Goal: Task Accomplishment & Management: Manage account settings

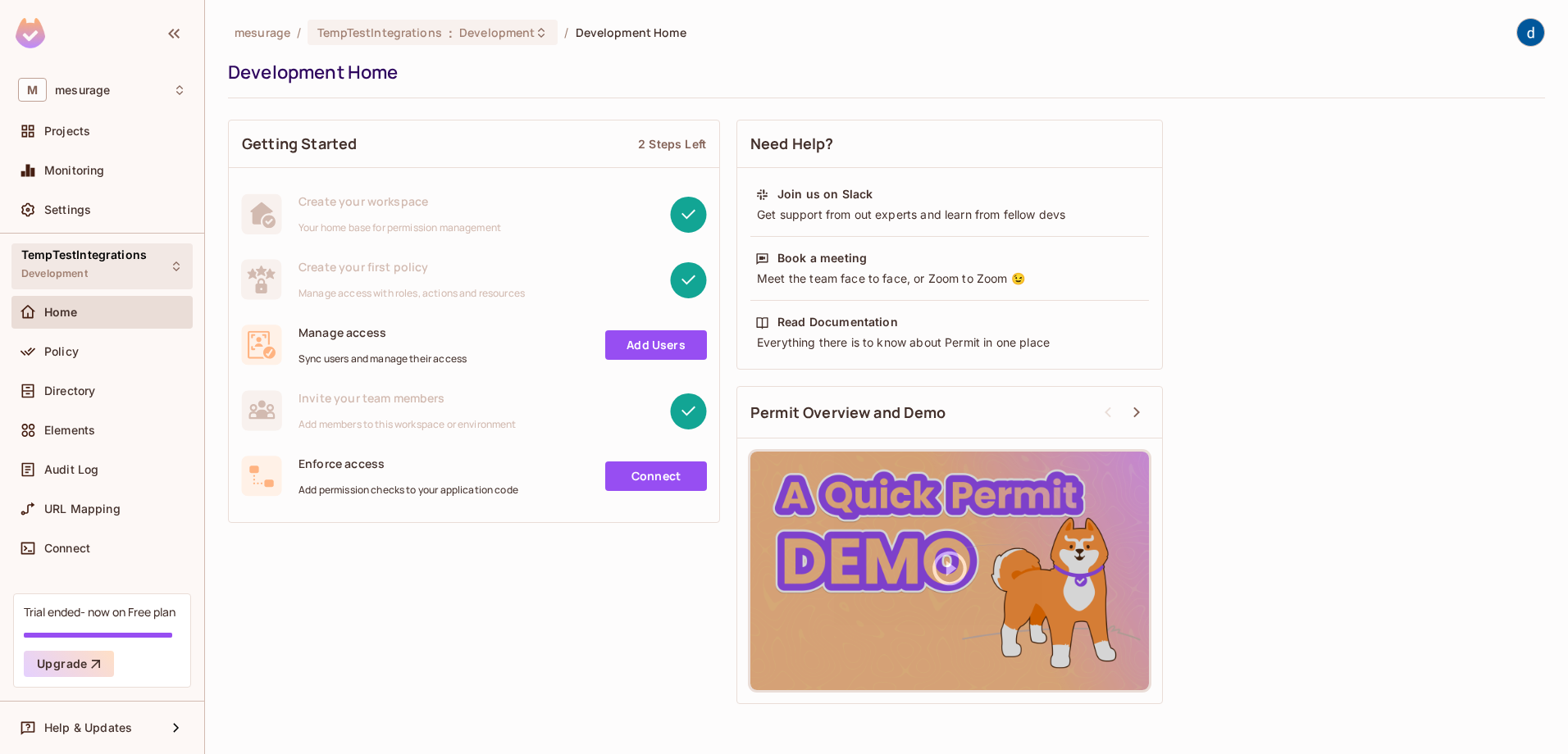
drag, startPoint x: 90, startPoint y: 265, endPoint x: 87, endPoint y: 275, distance: 10.4
click at [87, 275] on div "TempTestIntegrations Development" at bounding box center [84, 265] width 126 height 35
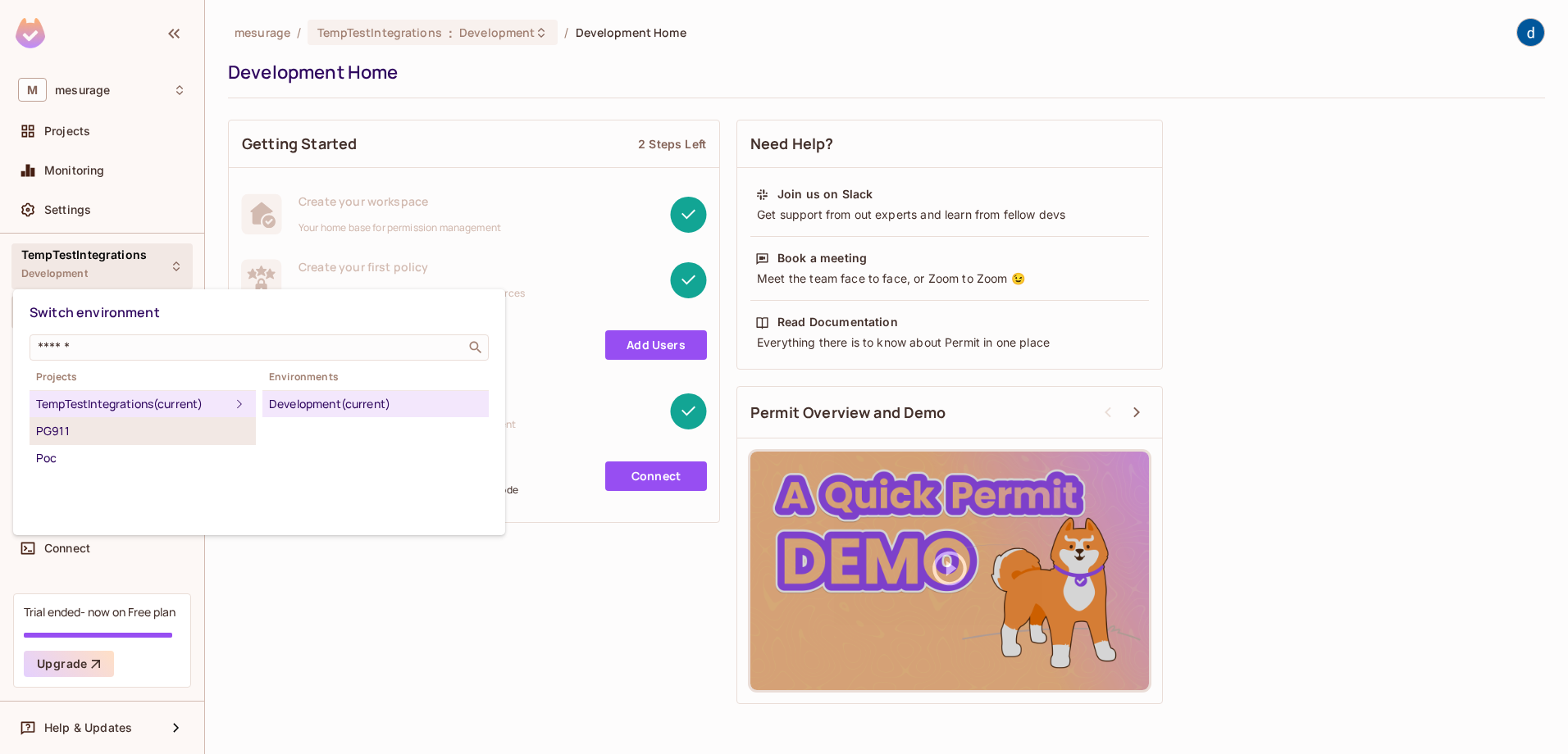
click at [101, 429] on div "PG911" at bounding box center [143, 431] width 213 height 20
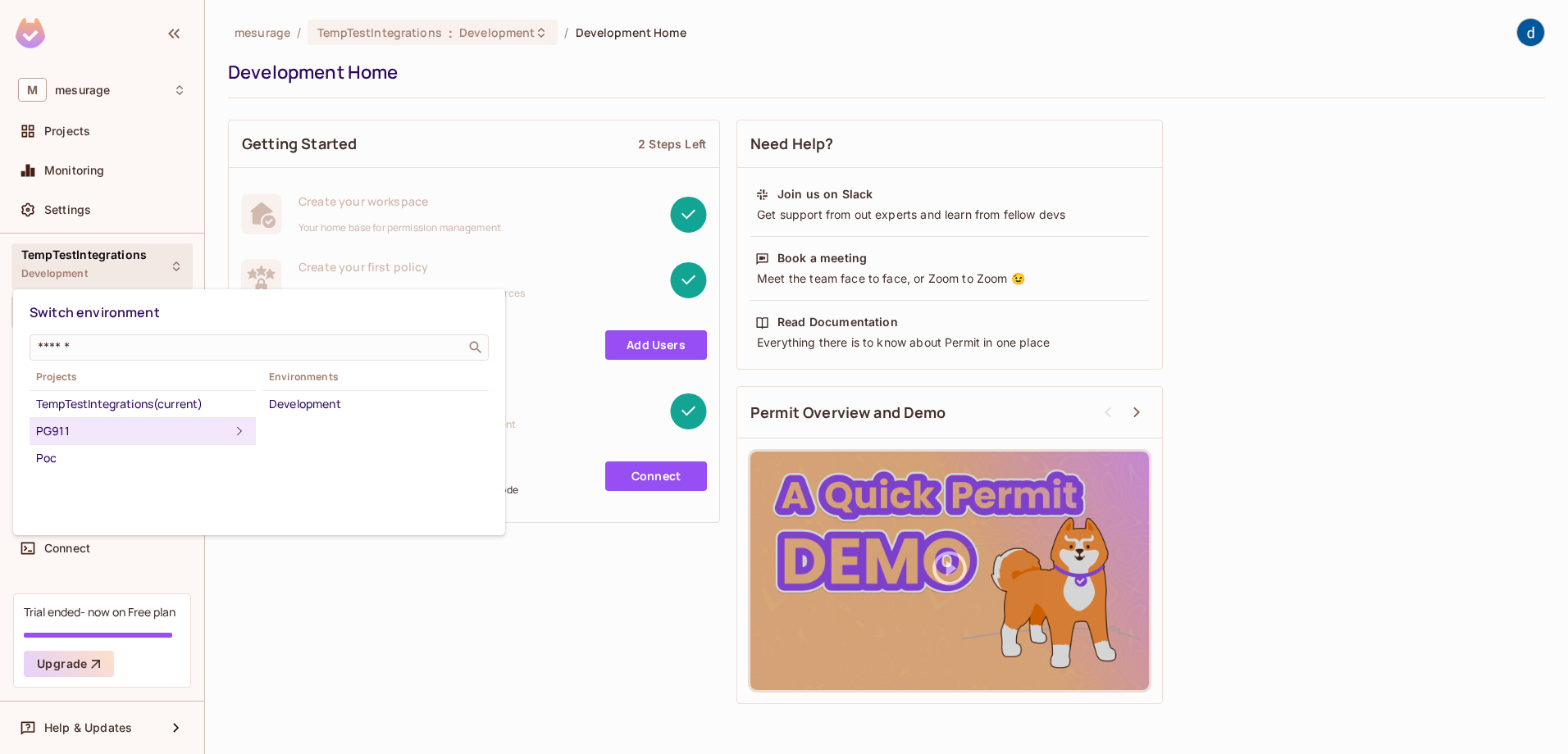
click at [76, 130] on div at bounding box center [784, 377] width 1568 height 754
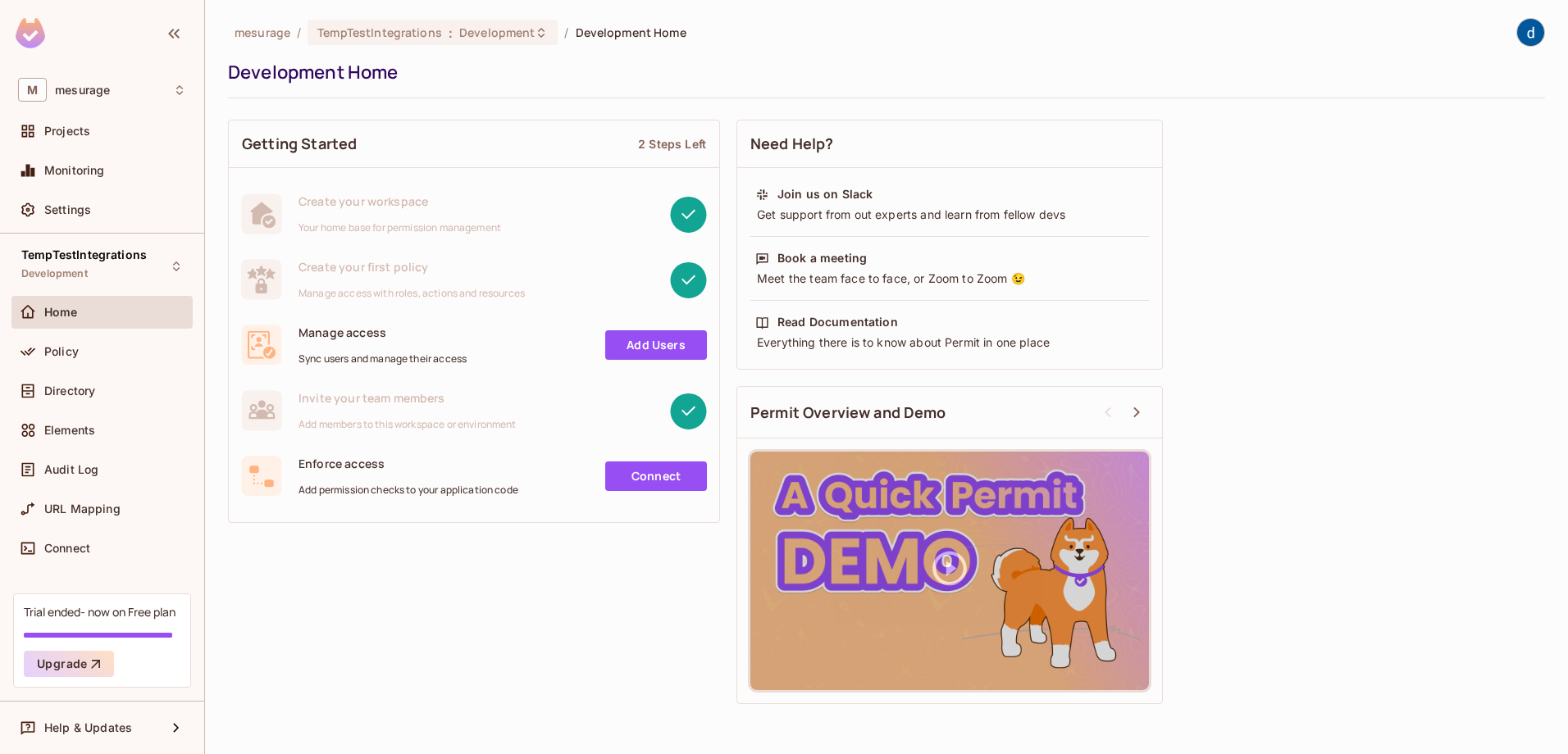
click at [76, 130] on span "Projects" at bounding box center [66, 131] width 46 height 13
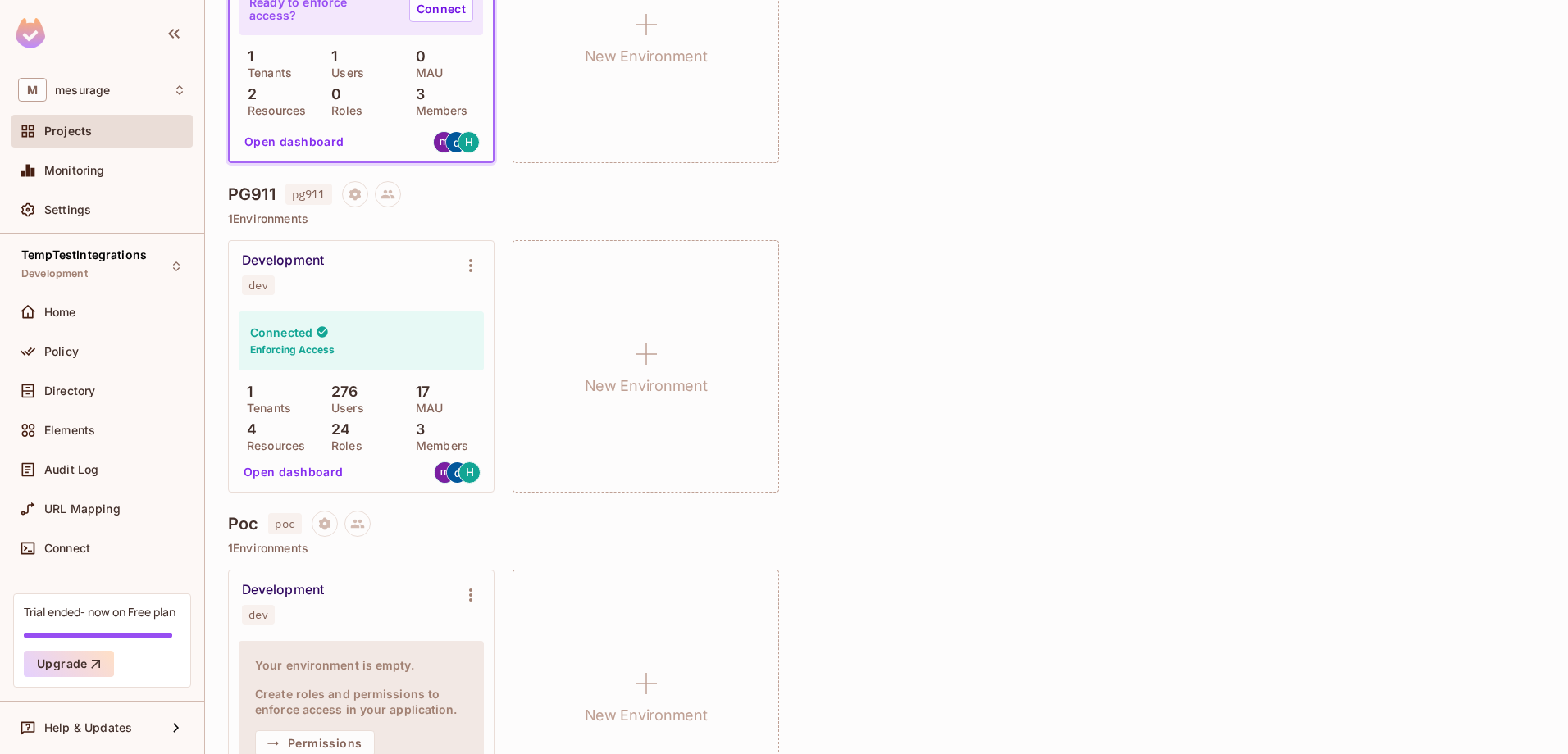
scroll to position [328, 0]
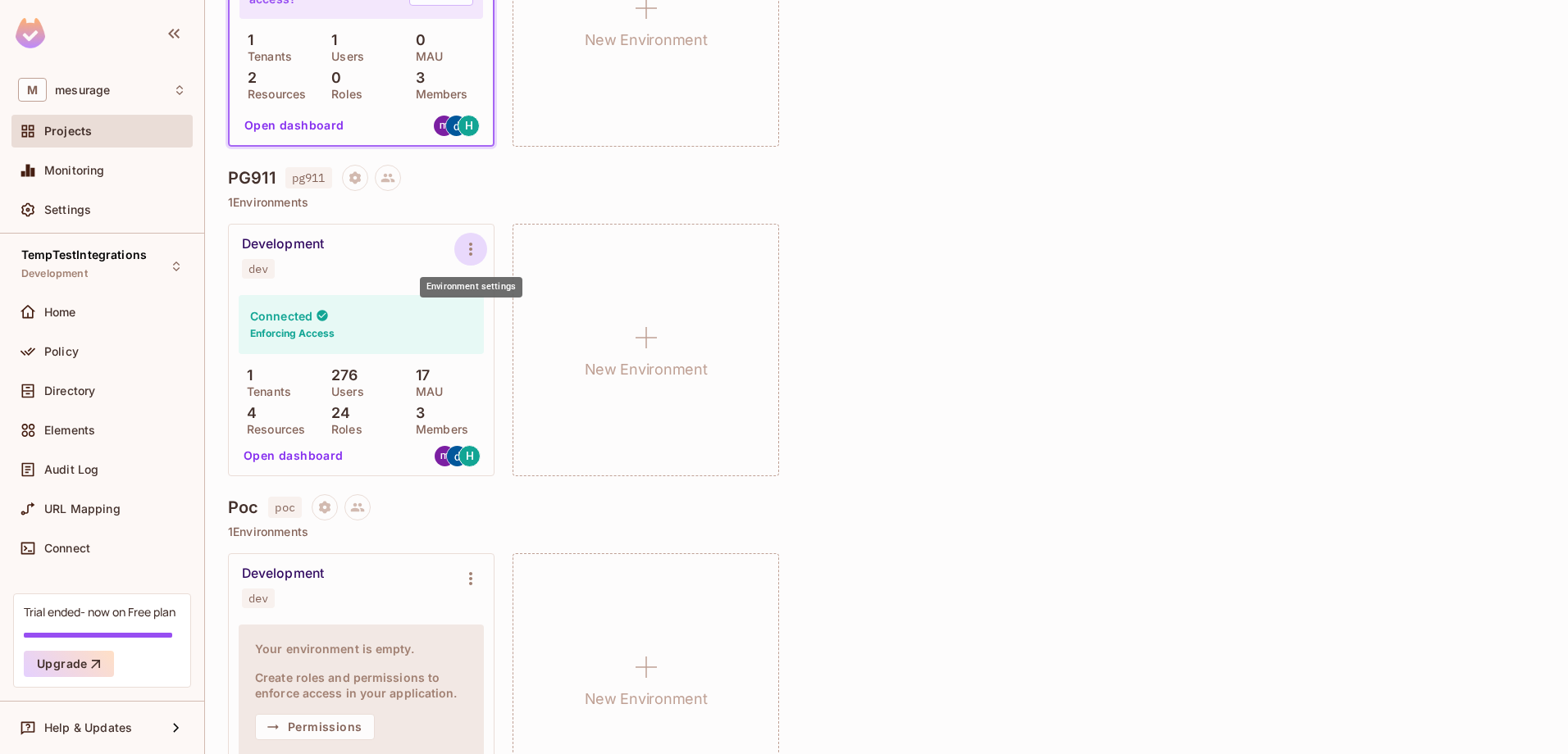
click at [470, 248] on icon "Environment settings" at bounding box center [471, 249] width 20 height 20
click at [352, 377] on div at bounding box center [784, 377] width 1568 height 754
drag, startPoint x: 336, startPoint y: 377, endPoint x: 360, endPoint y: 374, distance: 24.2
click at [360, 374] on div "276 Users" at bounding box center [361, 382] width 76 height 30
drag, startPoint x: 360, startPoint y: 374, endPoint x: 321, endPoint y: 455, distance: 89.9
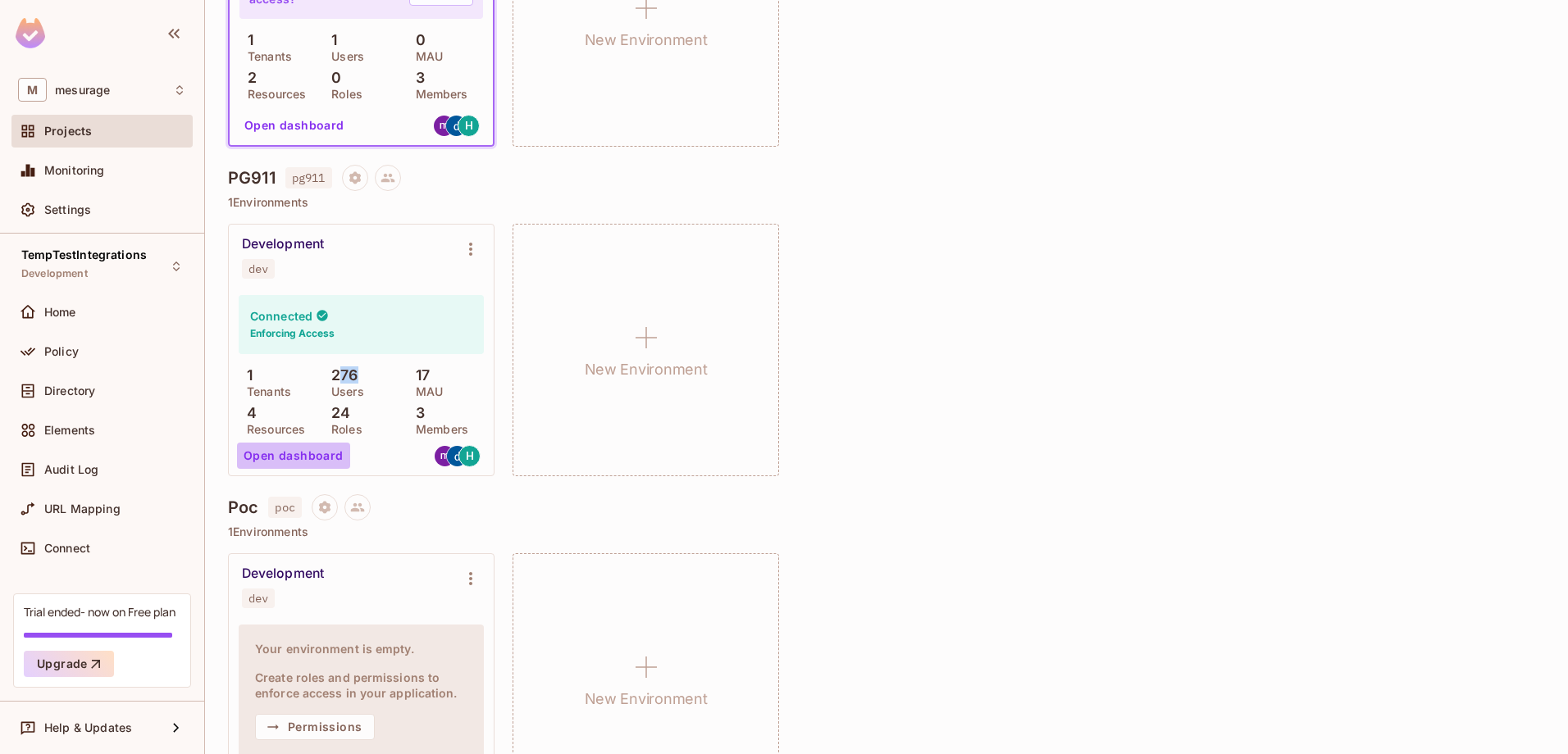
click at [321, 455] on button "Open dashboard" at bounding box center [293, 455] width 113 height 26
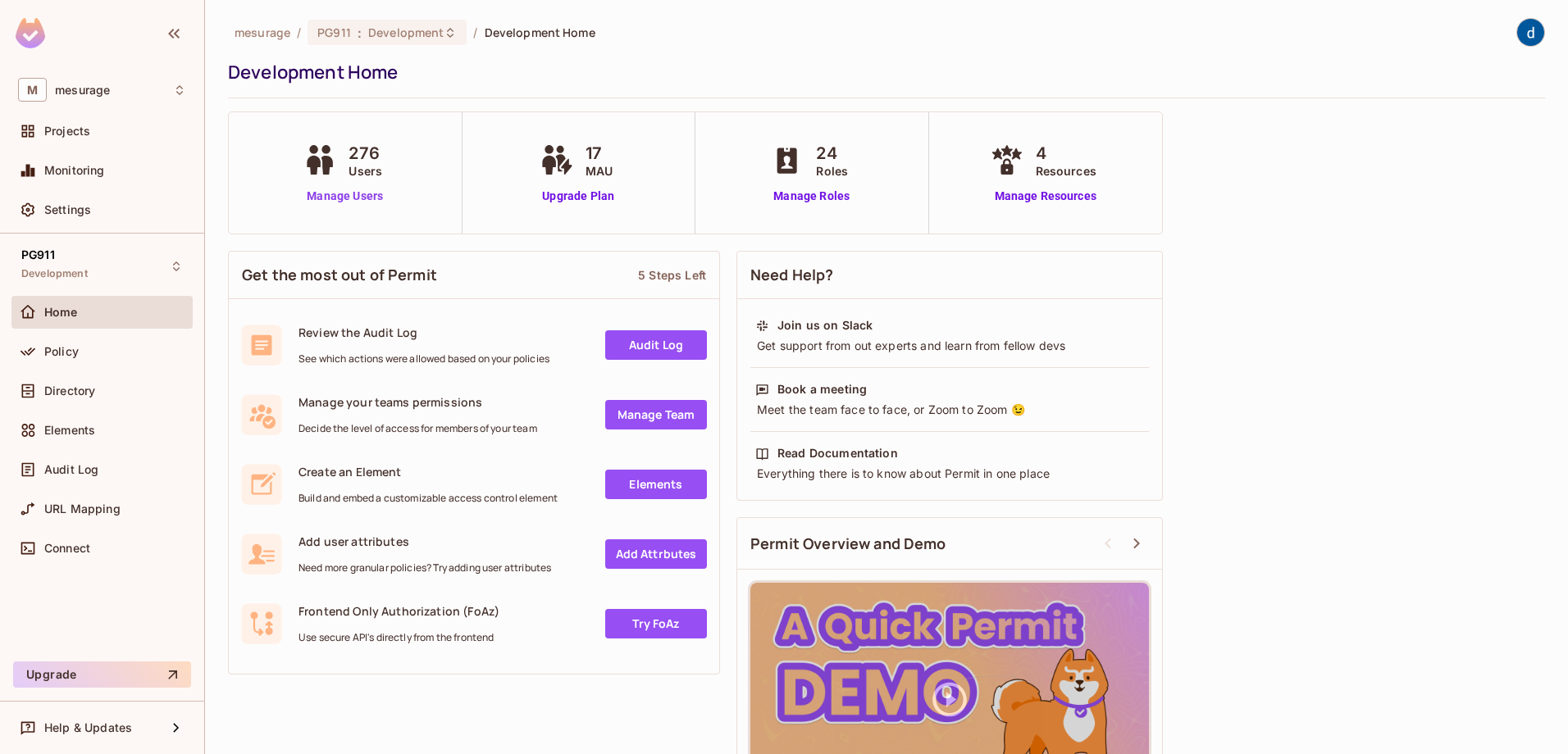
click at [347, 198] on link "Manage Users" at bounding box center [345, 195] width 91 height 17
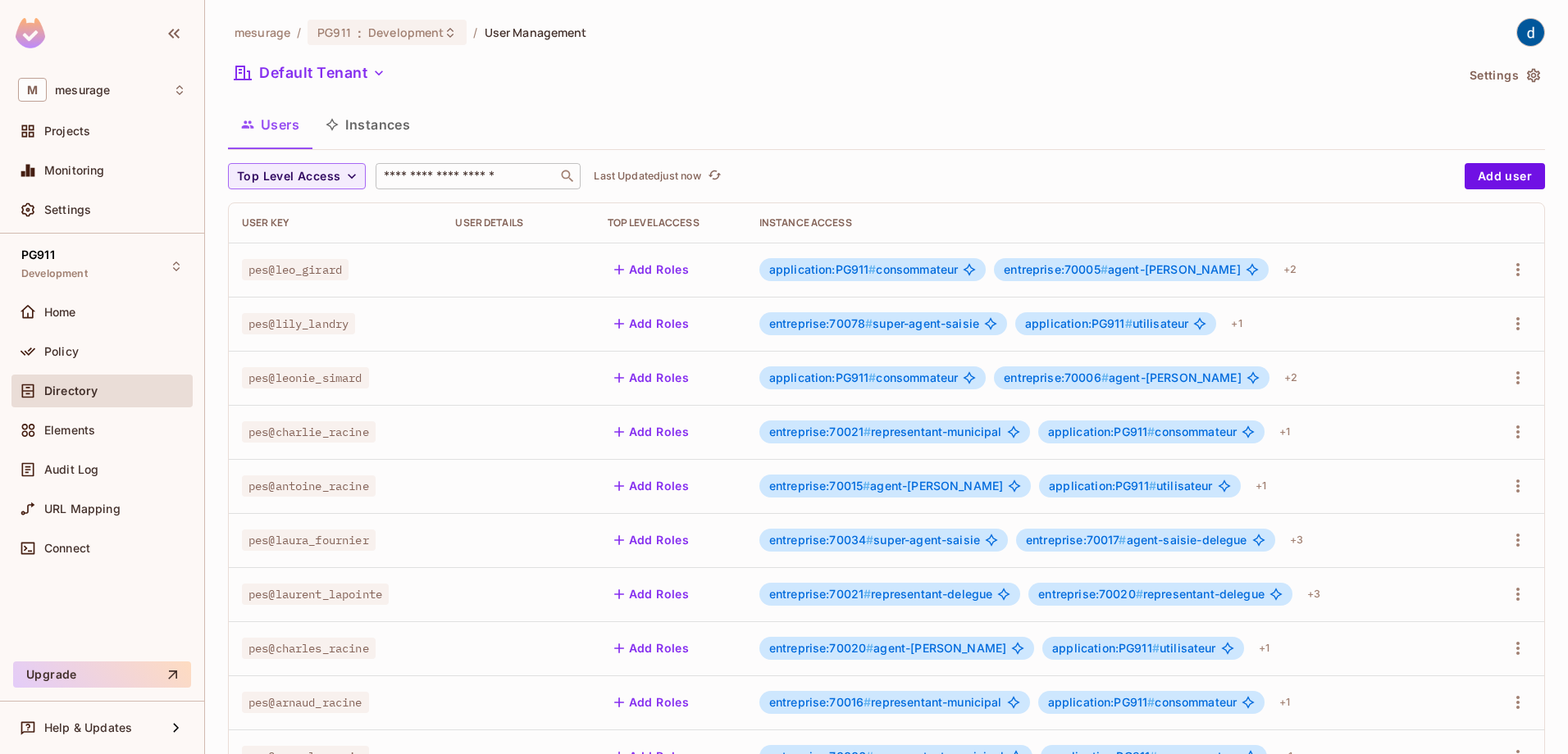
click at [463, 185] on input "text" at bounding box center [466, 176] width 172 height 16
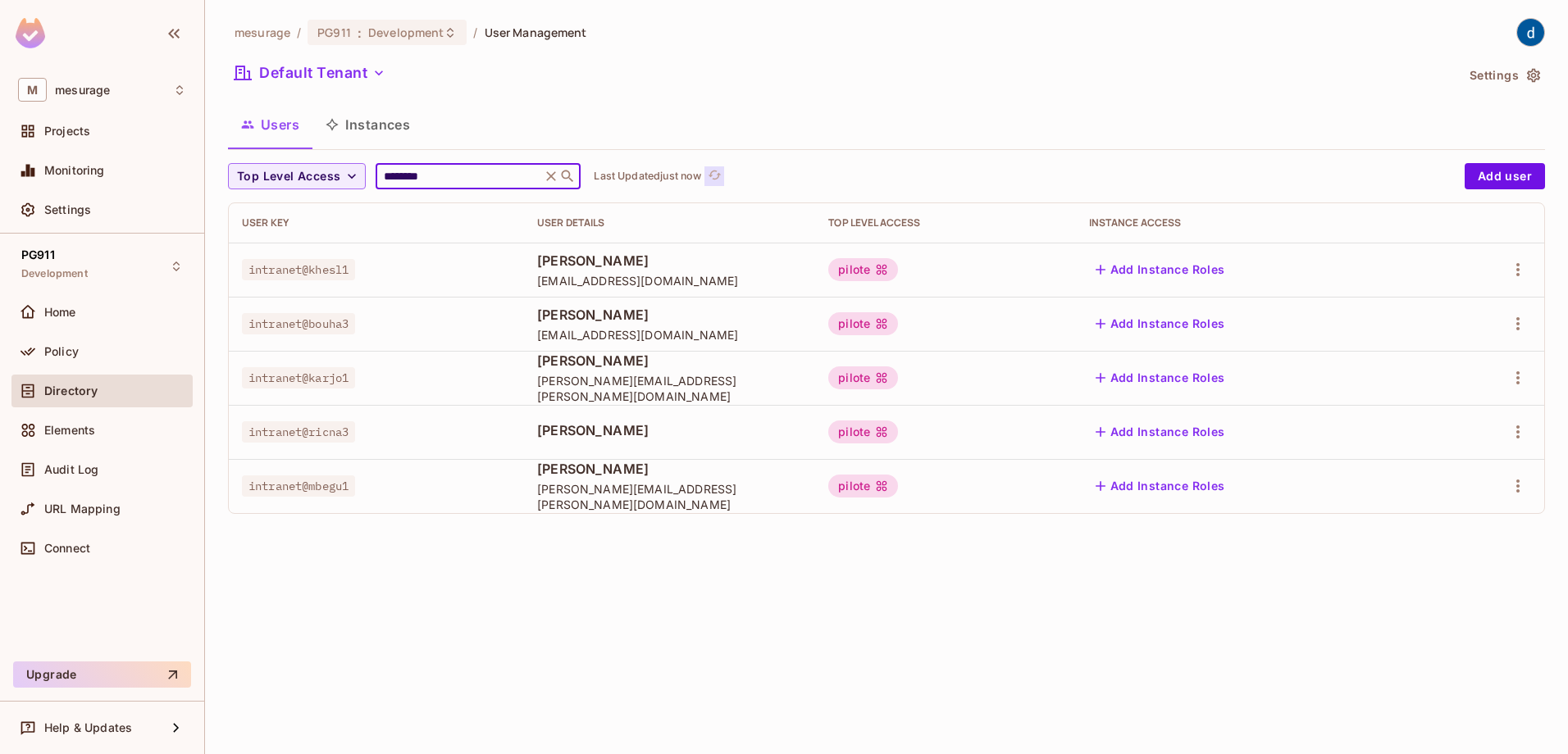
type input "********"
click at [722, 172] on icon "refresh" at bounding box center [715, 175] width 14 height 14
click at [724, 173] on button "Click to refresh data" at bounding box center [715, 177] width 20 height 20
click at [722, 177] on icon "refresh" at bounding box center [715, 175] width 14 height 14
click at [722, 173] on icon "refresh" at bounding box center [715, 175] width 14 height 14
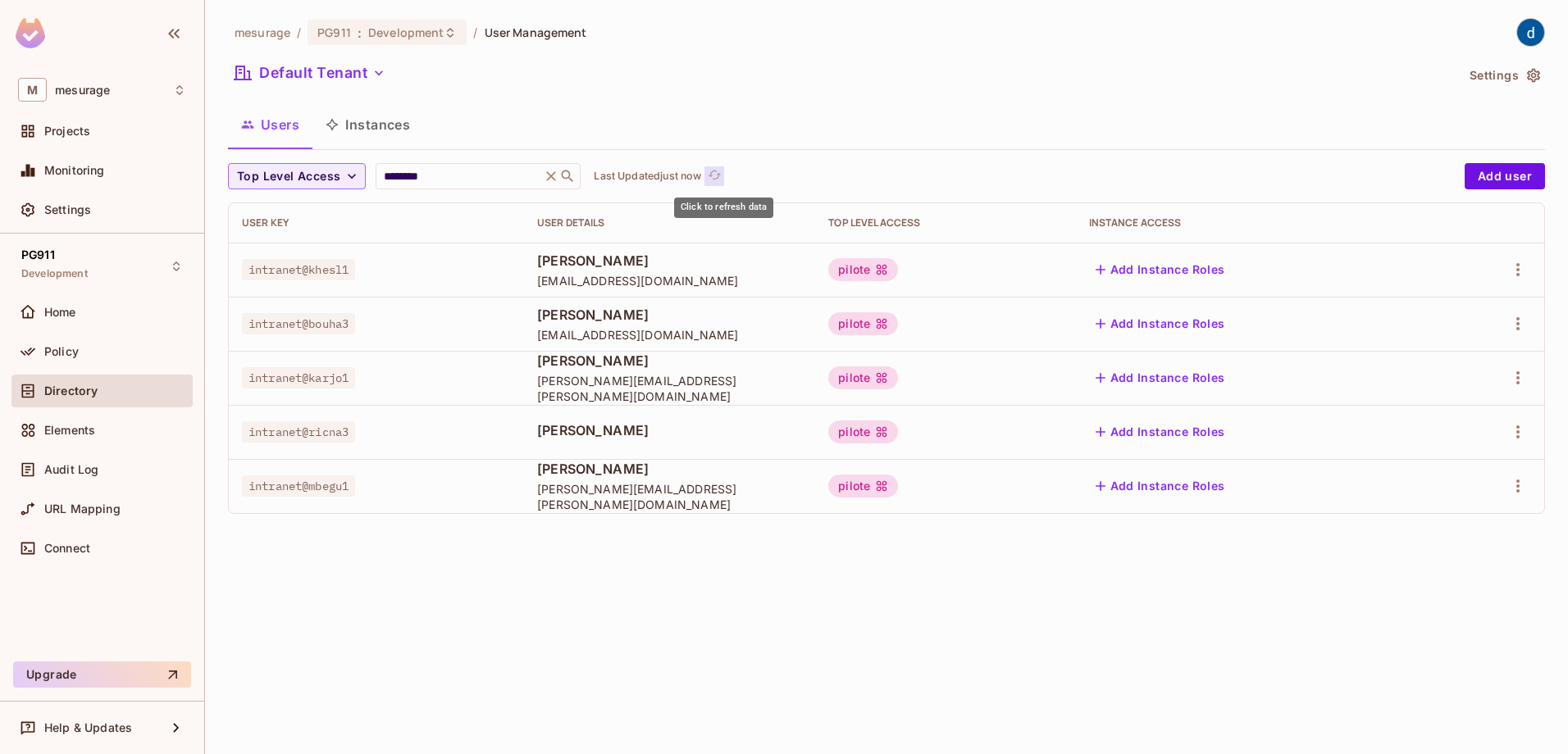
click at [722, 172] on icon "refresh" at bounding box center [715, 175] width 14 height 14
click at [722, 171] on icon "refresh" at bounding box center [715, 175] width 13 height 9
click at [722, 168] on icon "refresh" at bounding box center [715, 175] width 14 height 14
click at [744, 176] on button "Click to refresh data" at bounding box center [744, 177] width 20 height 20
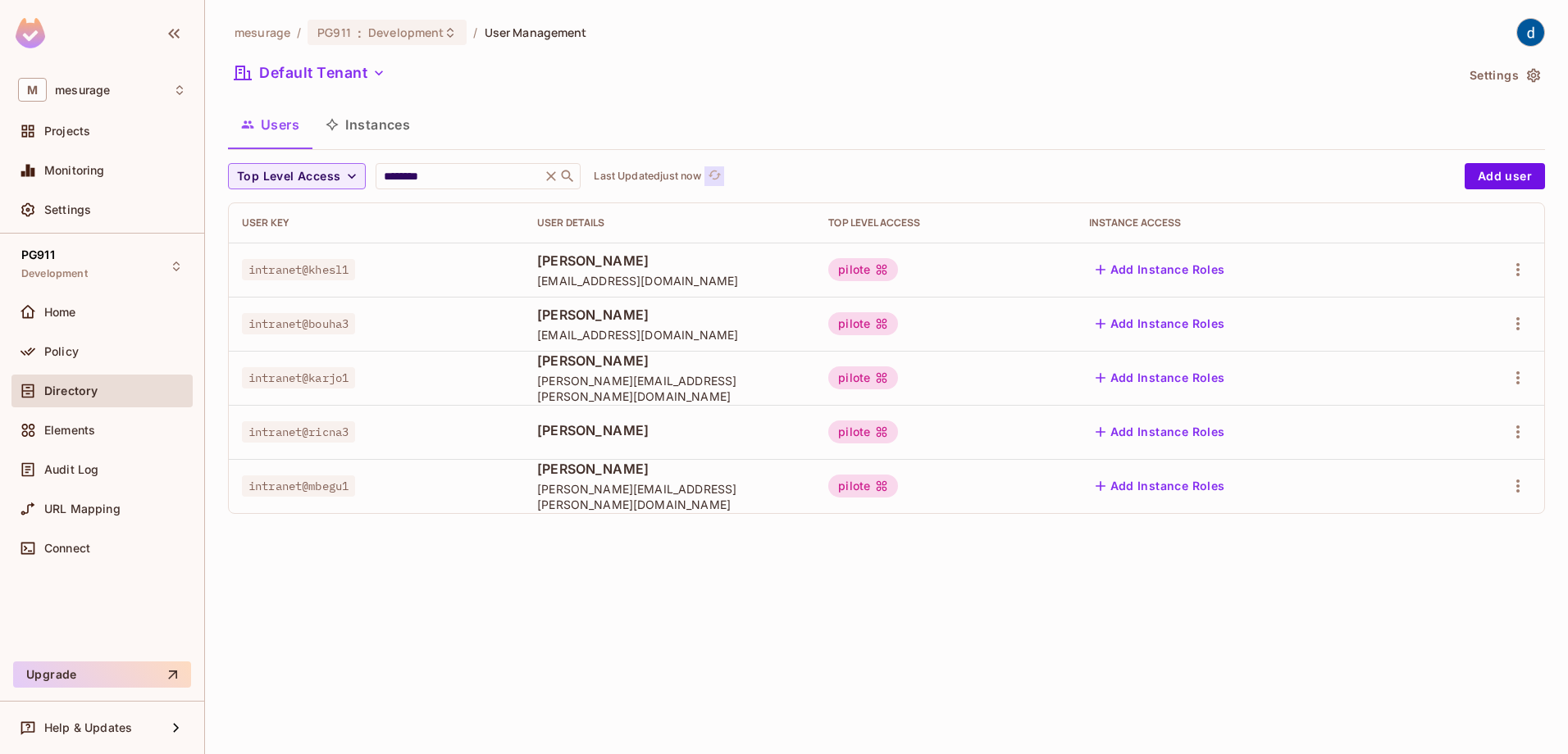
click at [719, 178] on icon "refresh" at bounding box center [715, 175] width 14 height 14
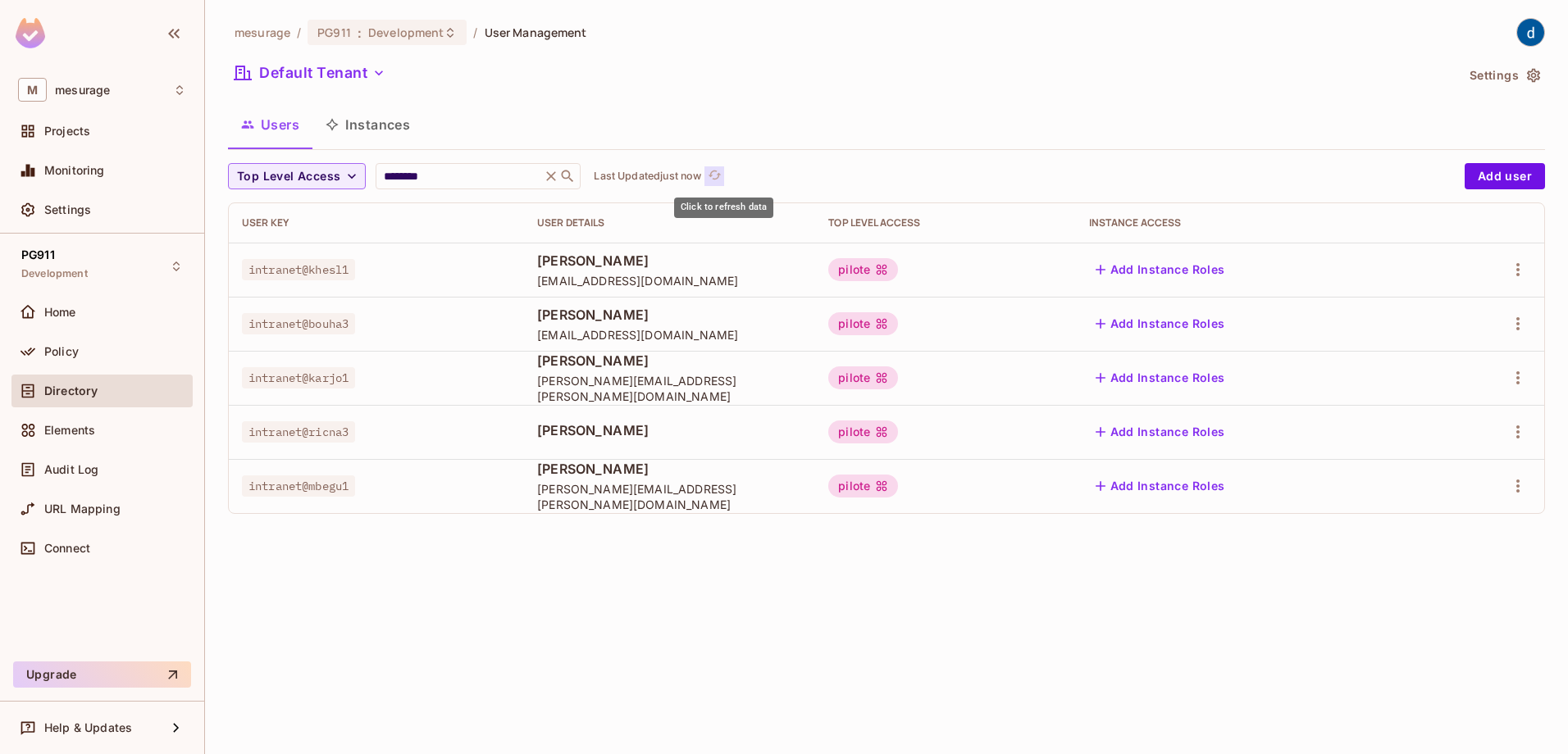
click at [719, 178] on icon "refresh" at bounding box center [715, 175] width 14 height 14
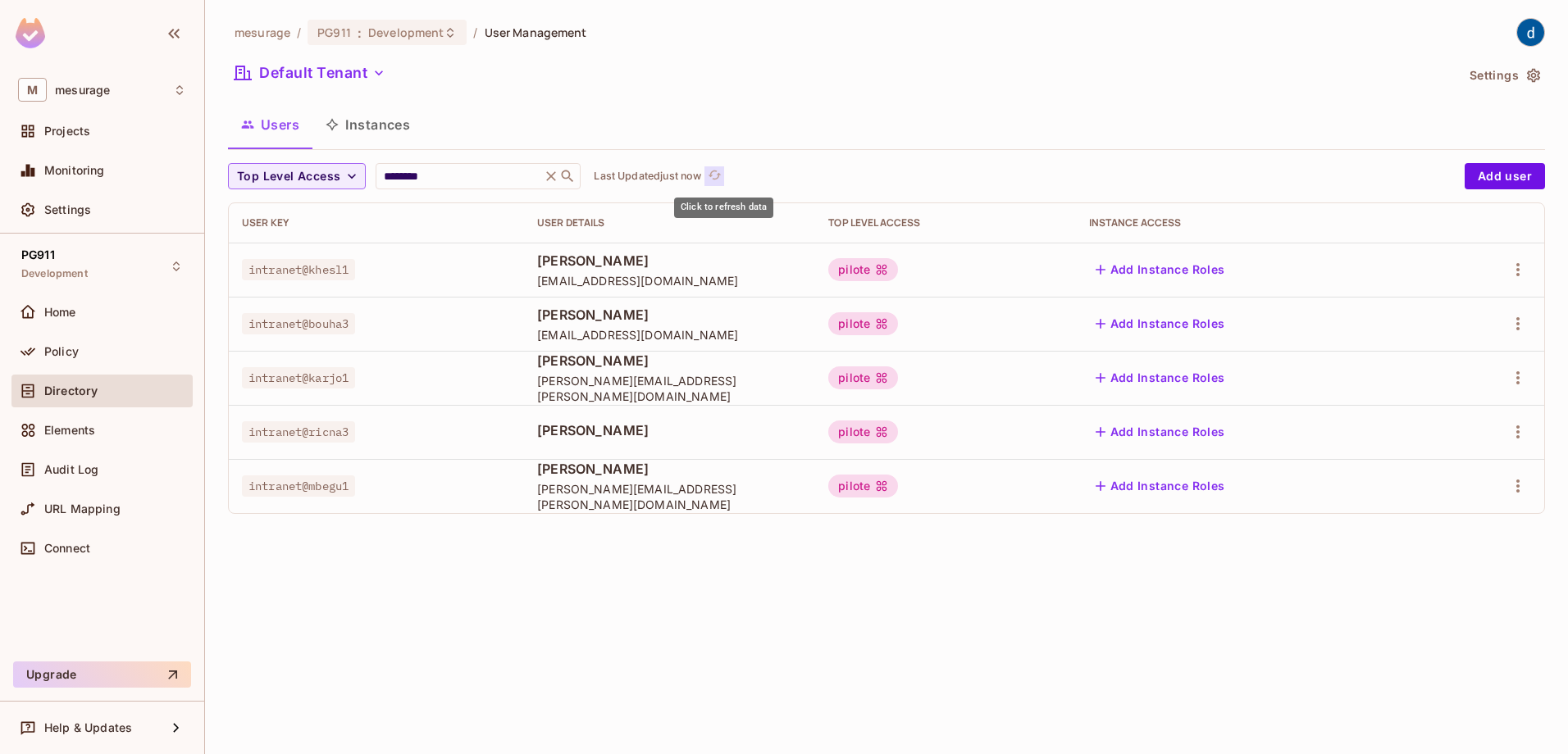
click at [719, 178] on icon "refresh" at bounding box center [715, 175] width 14 height 14
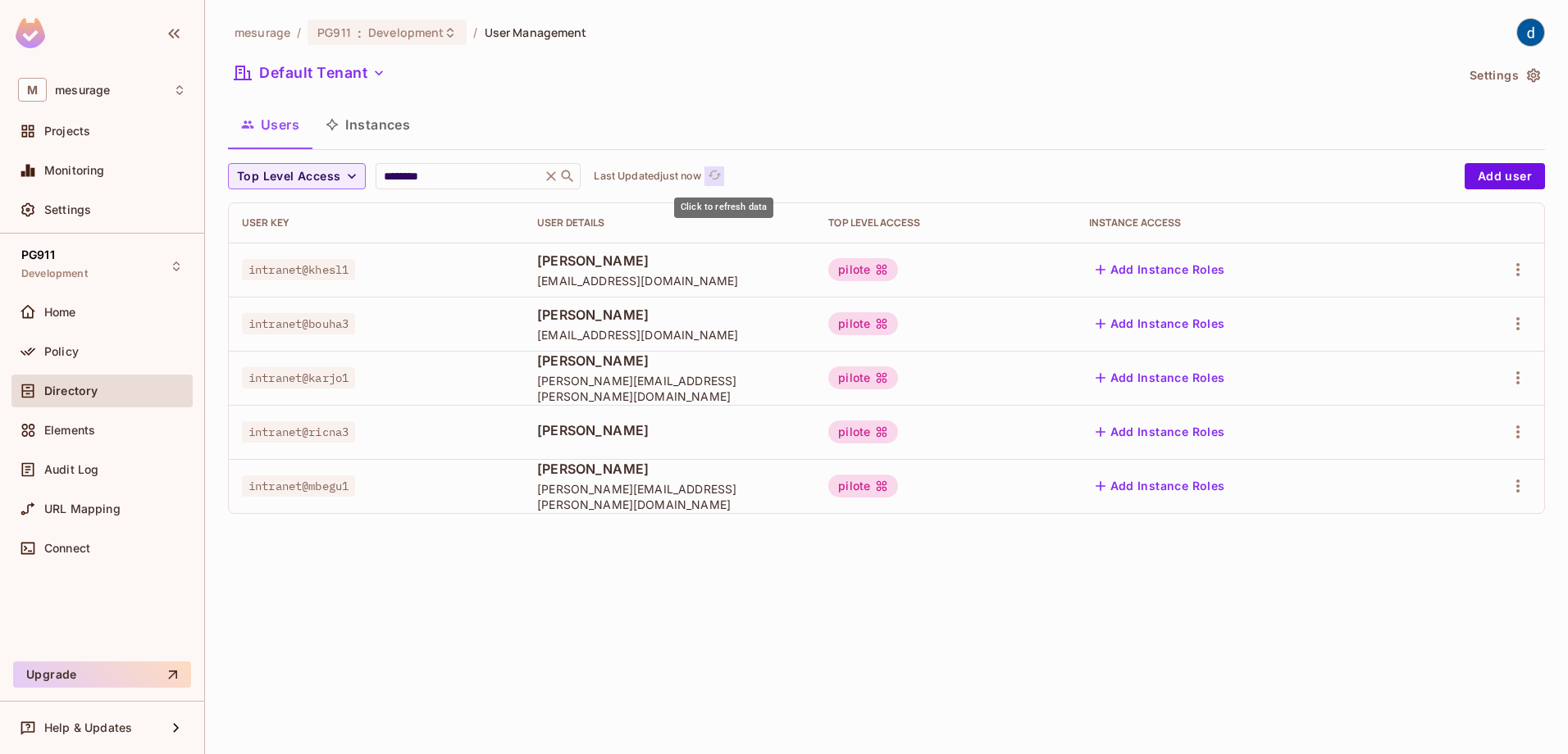
click at [719, 178] on icon "refresh" at bounding box center [715, 175] width 14 height 14
